Goal: Task Accomplishment & Management: Manage account settings

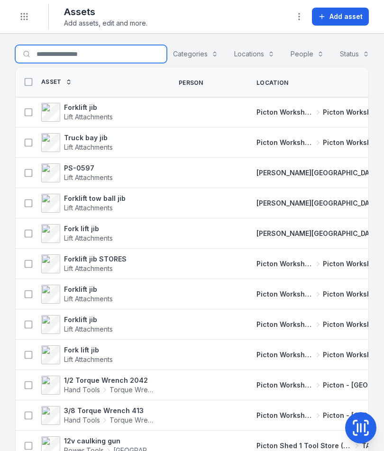
click at [91, 56] on input "Search for assets" at bounding box center [91, 54] width 152 height 18
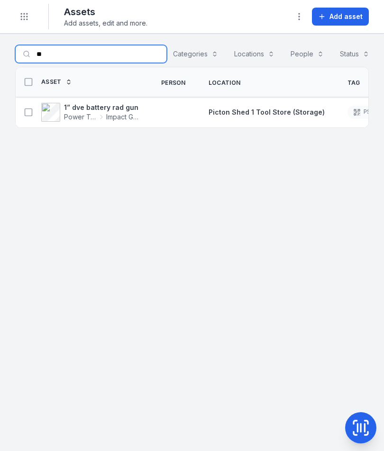
type input "*"
click at [363, 426] on icon at bounding box center [360, 427] width 19 height 19
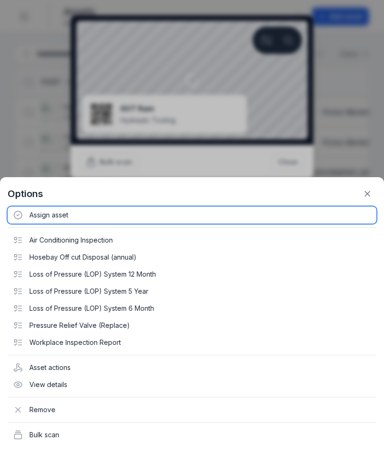
click at [61, 215] on div "Assign asset" at bounding box center [192, 215] width 369 height 17
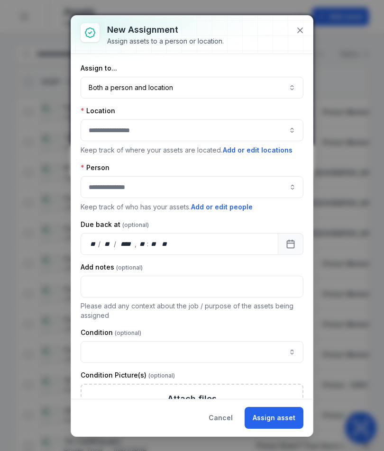
click at [201, 93] on button "Both a person and location ****" at bounding box center [192, 88] width 223 height 22
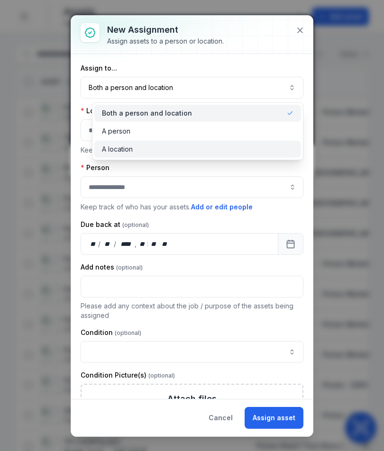
click at [176, 152] on div "A location" at bounding box center [198, 148] width 192 height 9
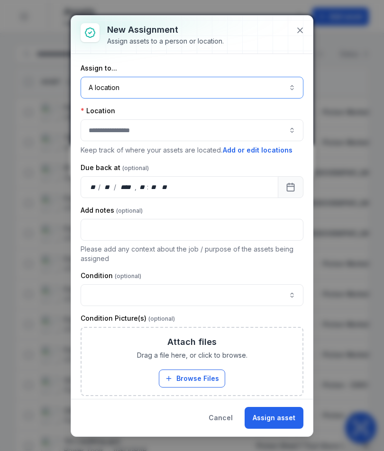
click at [186, 133] on button "button" at bounding box center [192, 130] width 223 height 22
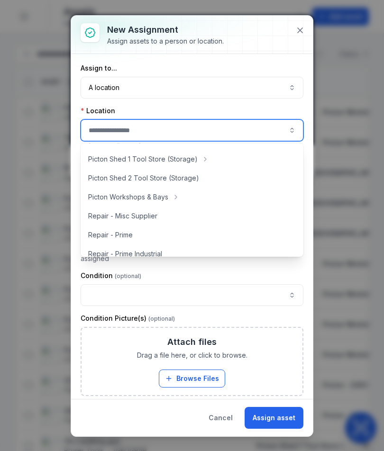
scroll to position [187, 0]
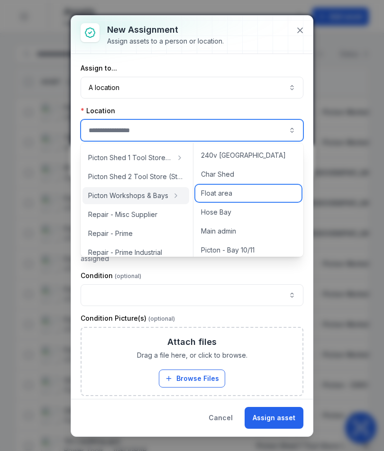
click at [221, 193] on span "Float area" at bounding box center [216, 193] width 31 height 9
type input "**********"
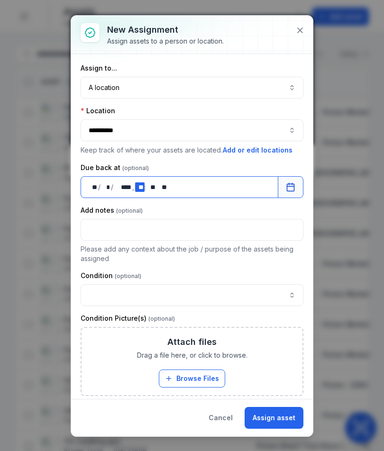
click at [139, 184] on div "** **" at bounding box center [139, 186] width 9 height 9
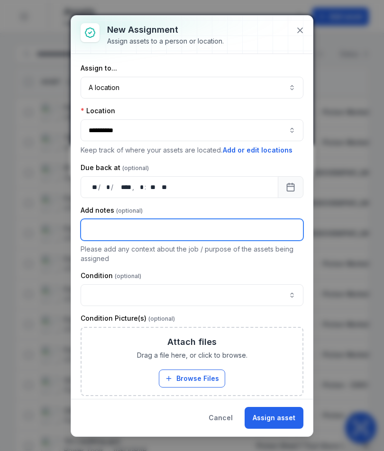
click at [185, 237] on input "text" at bounding box center [192, 230] width 223 height 22
type input "*****"
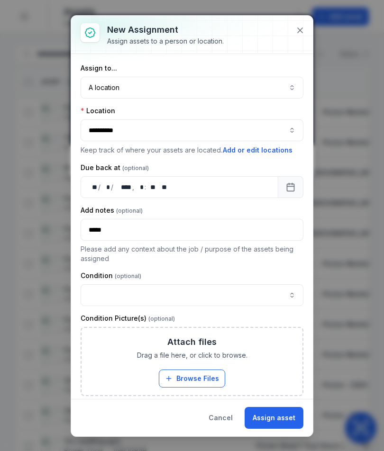
click at [289, 419] on button "Assign asset" at bounding box center [273, 418] width 59 height 22
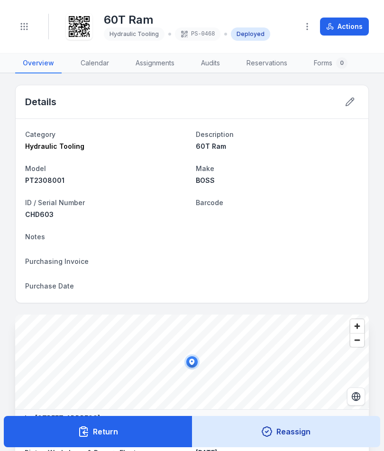
click at [25, 25] on icon "Toggle navigation" at bounding box center [23, 26] width 9 height 9
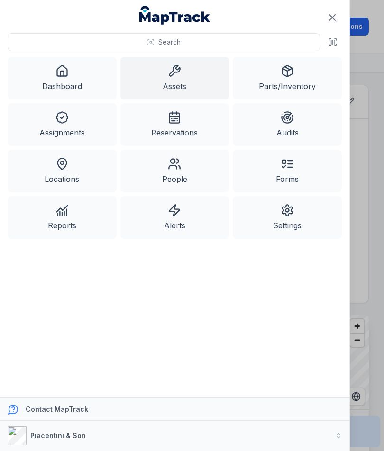
click at [180, 73] on icon at bounding box center [174, 70] width 13 height 13
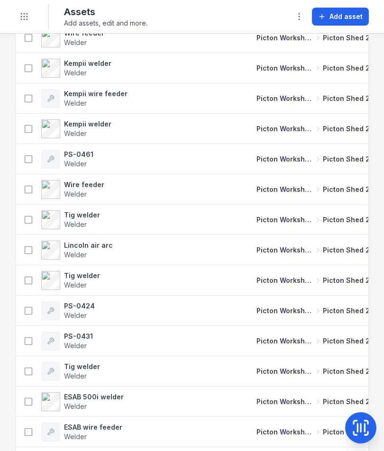
scroll to position [4562, 0]
click at [342, 271] on td "Picton Workshops & Bays [GEOGRAPHIC_DATA] Shed 2 Fabrication Shop" at bounding box center [318, 280] width 146 height 30
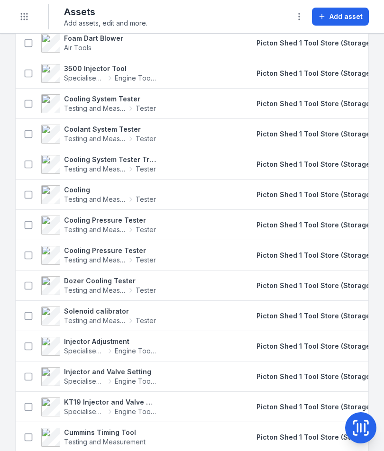
scroll to position [13146, 0]
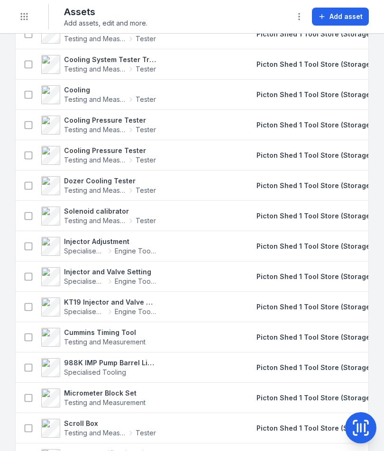
click at [24, 16] on icon "Toggle navigation" at bounding box center [23, 16] width 9 height 9
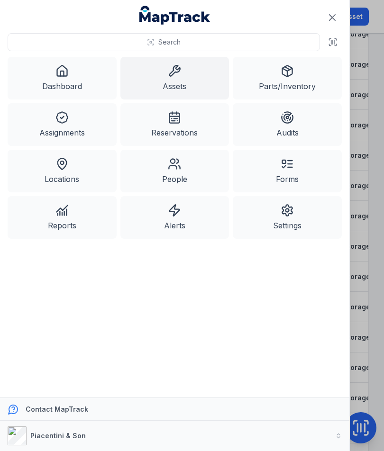
click at [65, 84] on link "Dashboard" at bounding box center [62, 78] width 109 height 43
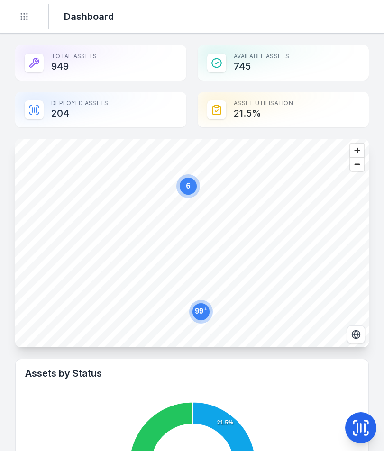
click at [90, 68] on div "Total Assets 949" at bounding box center [100, 63] width 171 height 36
click at [23, 14] on icon "Toggle navigation" at bounding box center [23, 16] width 9 height 9
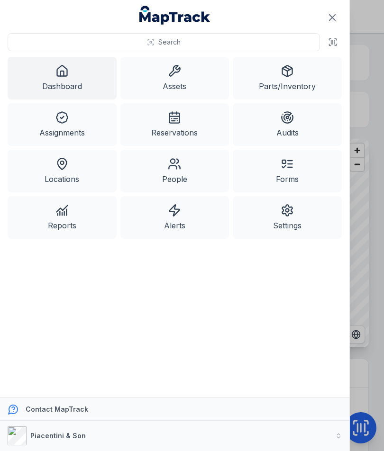
click at [191, 81] on link "Assets" at bounding box center [174, 78] width 109 height 43
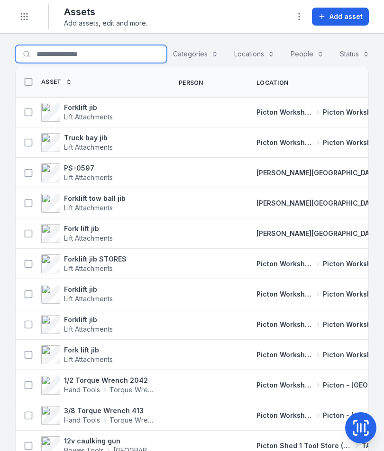
click at [76, 62] on input "Search for assets" at bounding box center [91, 54] width 152 height 18
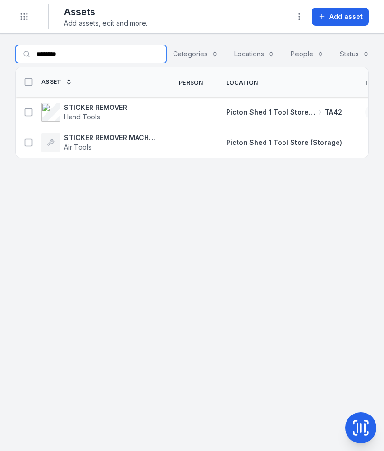
type input "*******"
click at [102, 108] on strong "STICKER REMOVER" at bounding box center [95, 107] width 63 height 9
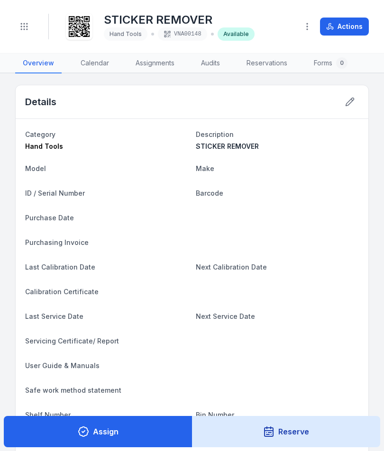
click at [304, 26] on icon "button" at bounding box center [306, 26] width 9 height 9
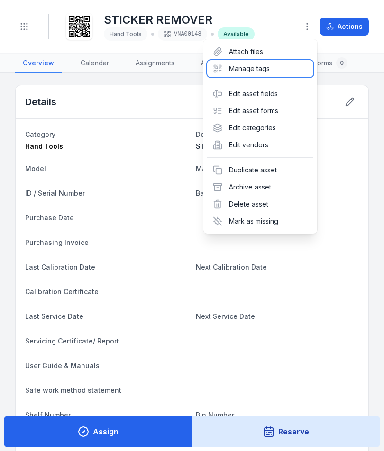
click at [271, 75] on div "Manage tags" at bounding box center [260, 68] width 106 height 17
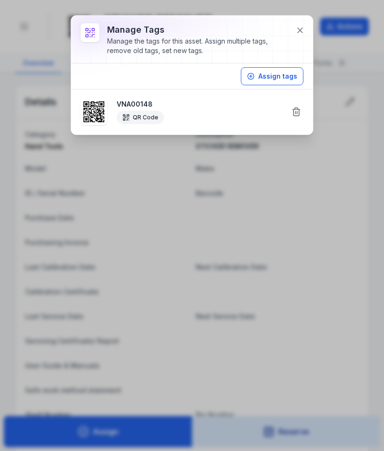
click at [301, 112] on button at bounding box center [296, 112] width 18 height 18
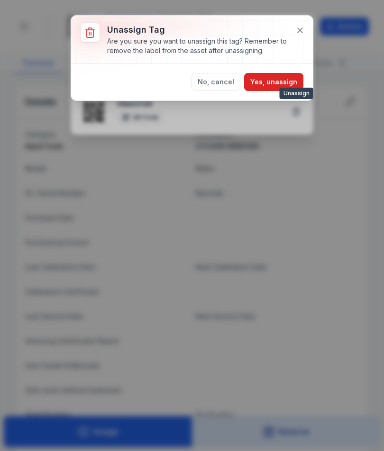
click at [280, 76] on button "Yes, unassign" at bounding box center [273, 82] width 59 height 18
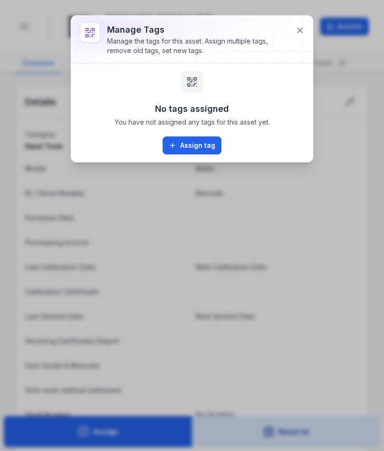
click at [202, 151] on button "Assign tag" at bounding box center [191, 145] width 59 height 18
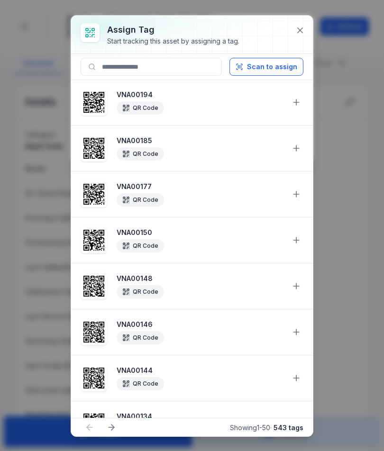
click at [288, 63] on button "Scan to assign" at bounding box center [266, 67] width 74 height 18
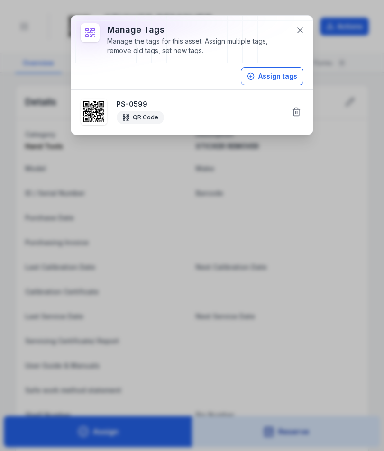
click at [303, 35] on button at bounding box center [300, 30] width 18 height 18
